Goal: Information Seeking & Learning: Check status

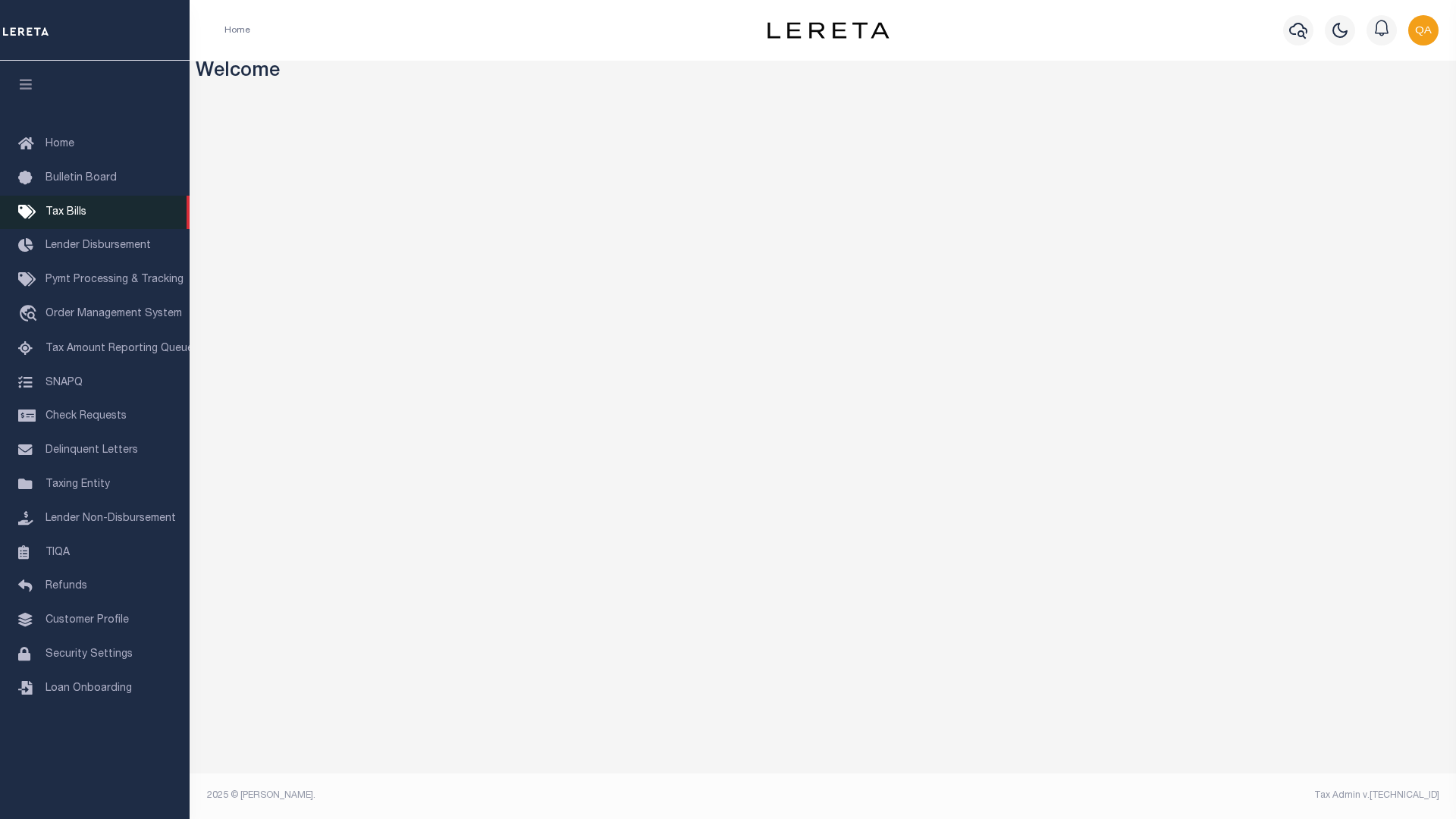
click at [65, 214] on span "Tax Bills" at bounding box center [66, 212] width 41 height 10
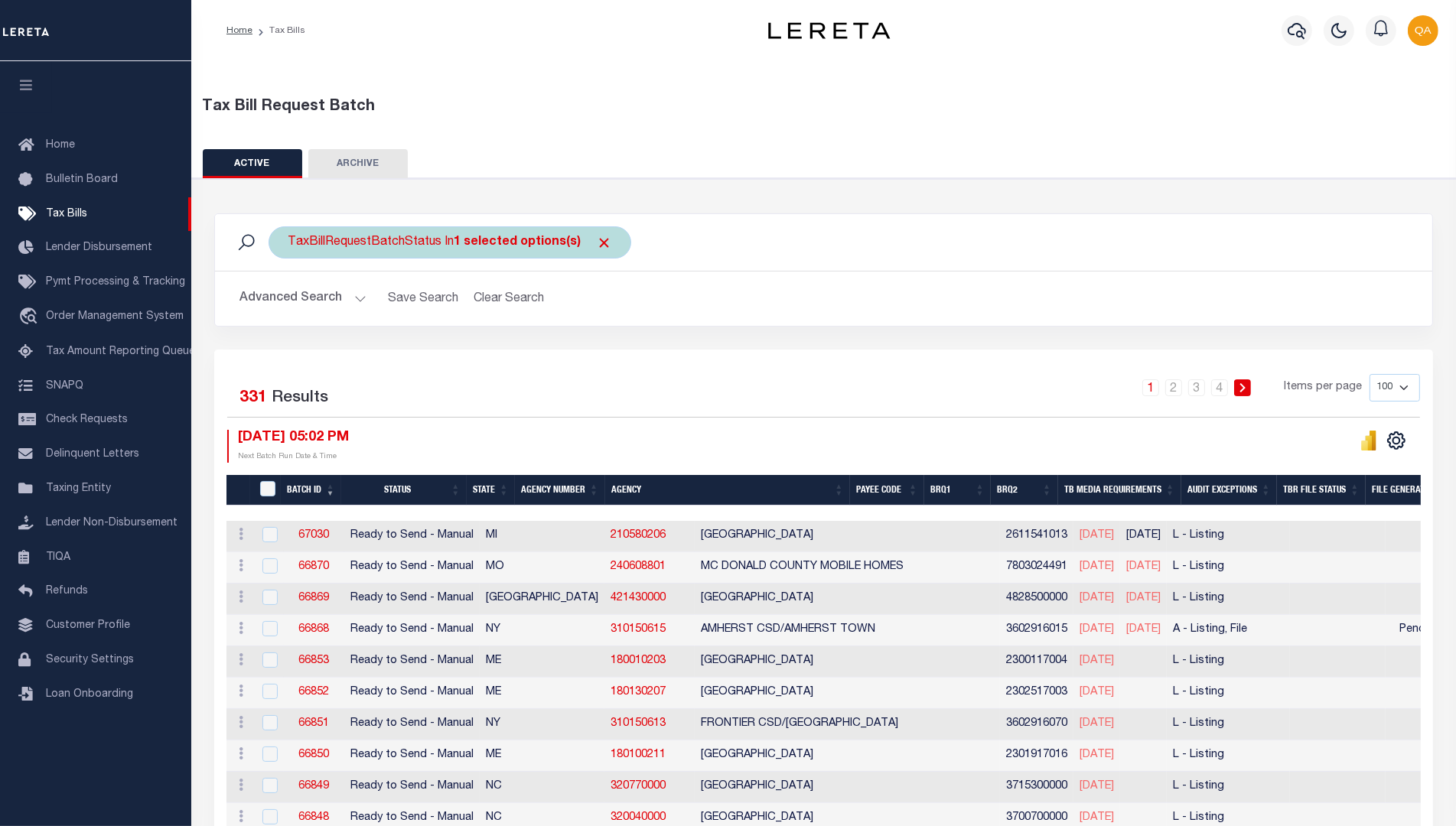
click at [597, 242] on span "Click to Remove" at bounding box center [604, 243] width 16 height 16
click at [301, 297] on button "Advanced Search" at bounding box center [302, 299] width 127 height 30
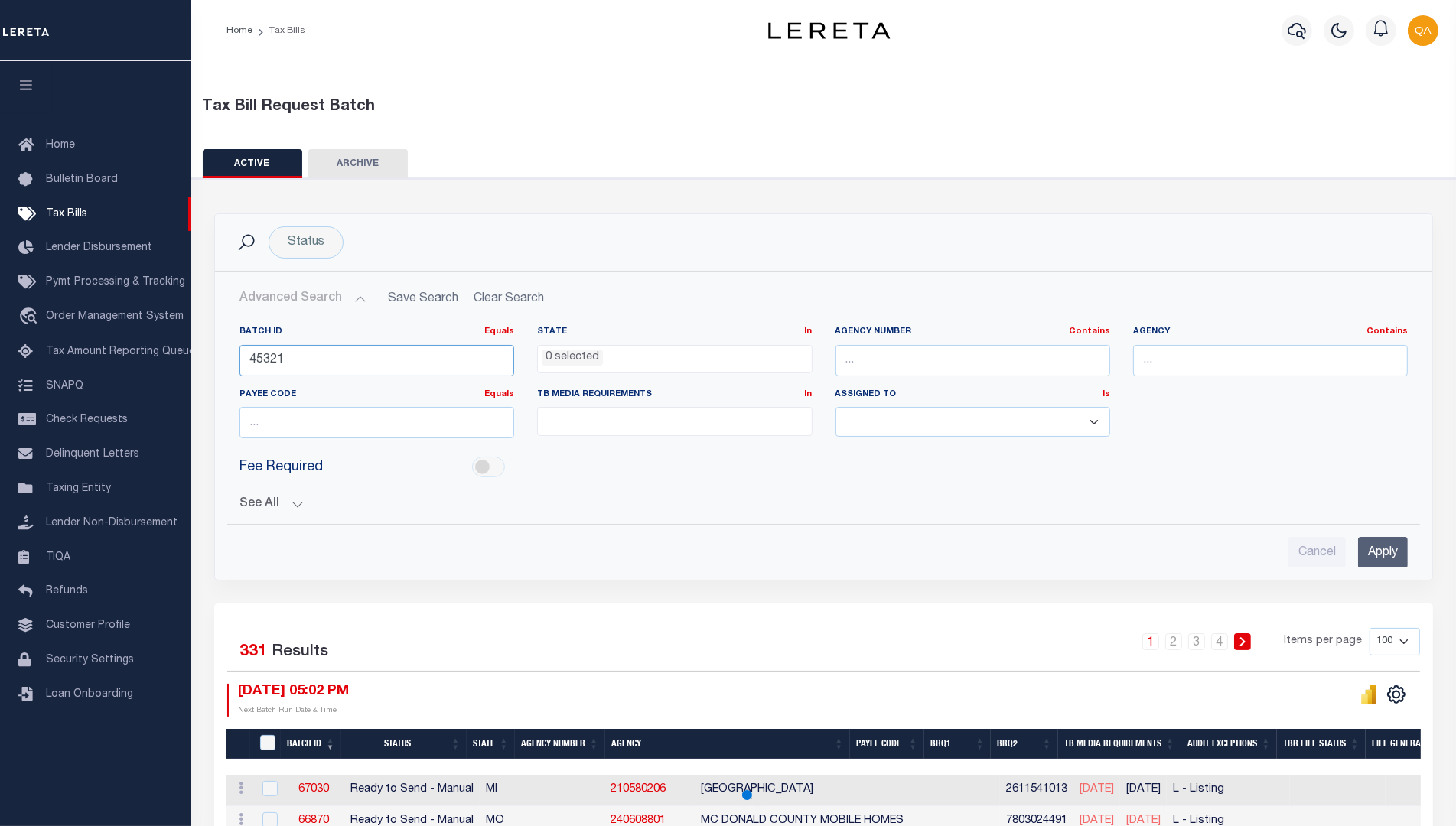
type input "45321"
click at [1383, 537] on input "Apply" at bounding box center [1383, 553] width 50 height 31
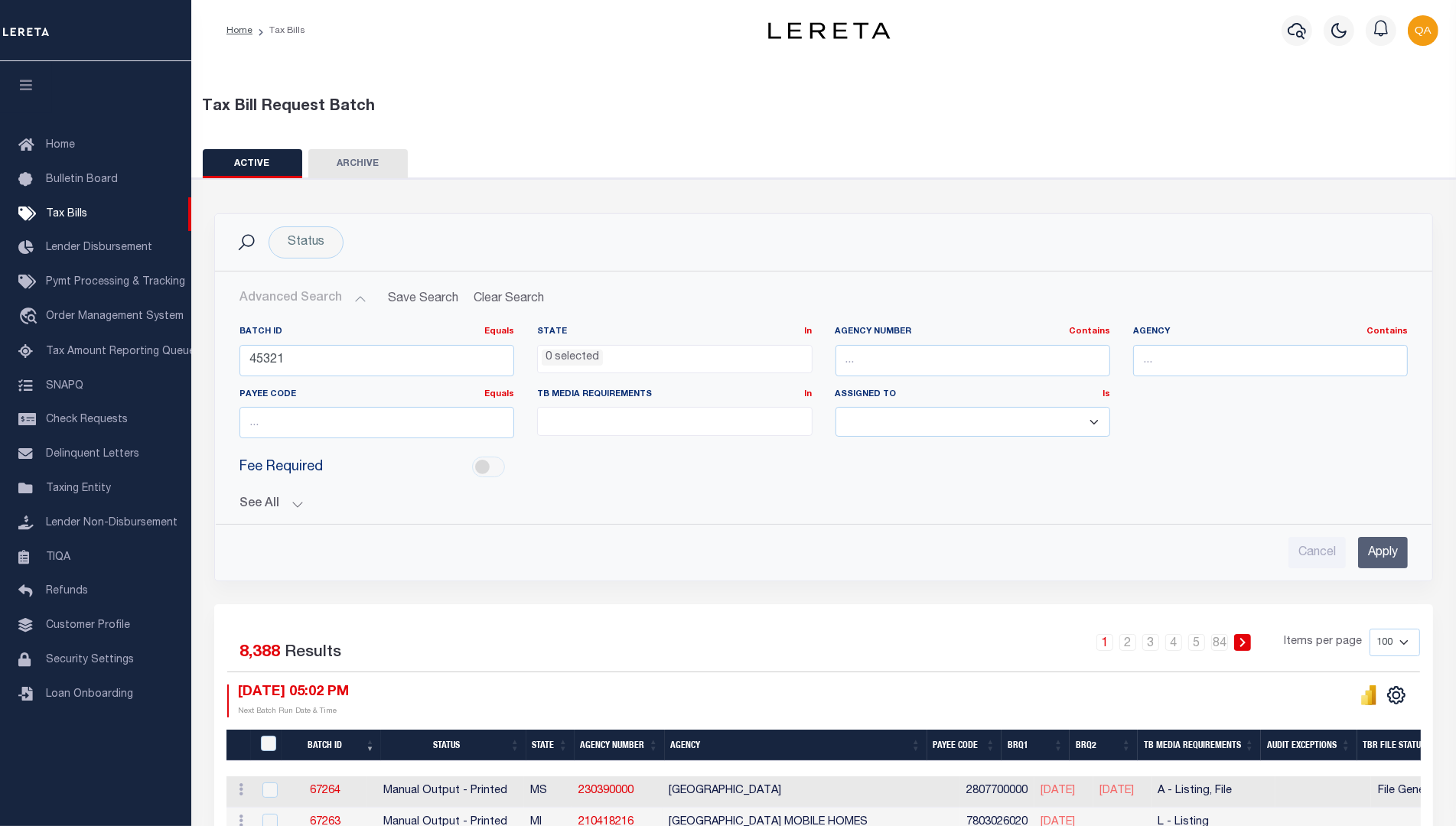
click at [1383, 550] on input "Apply" at bounding box center [1383, 553] width 50 height 31
